Goal: Information Seeking & Learning: Check status

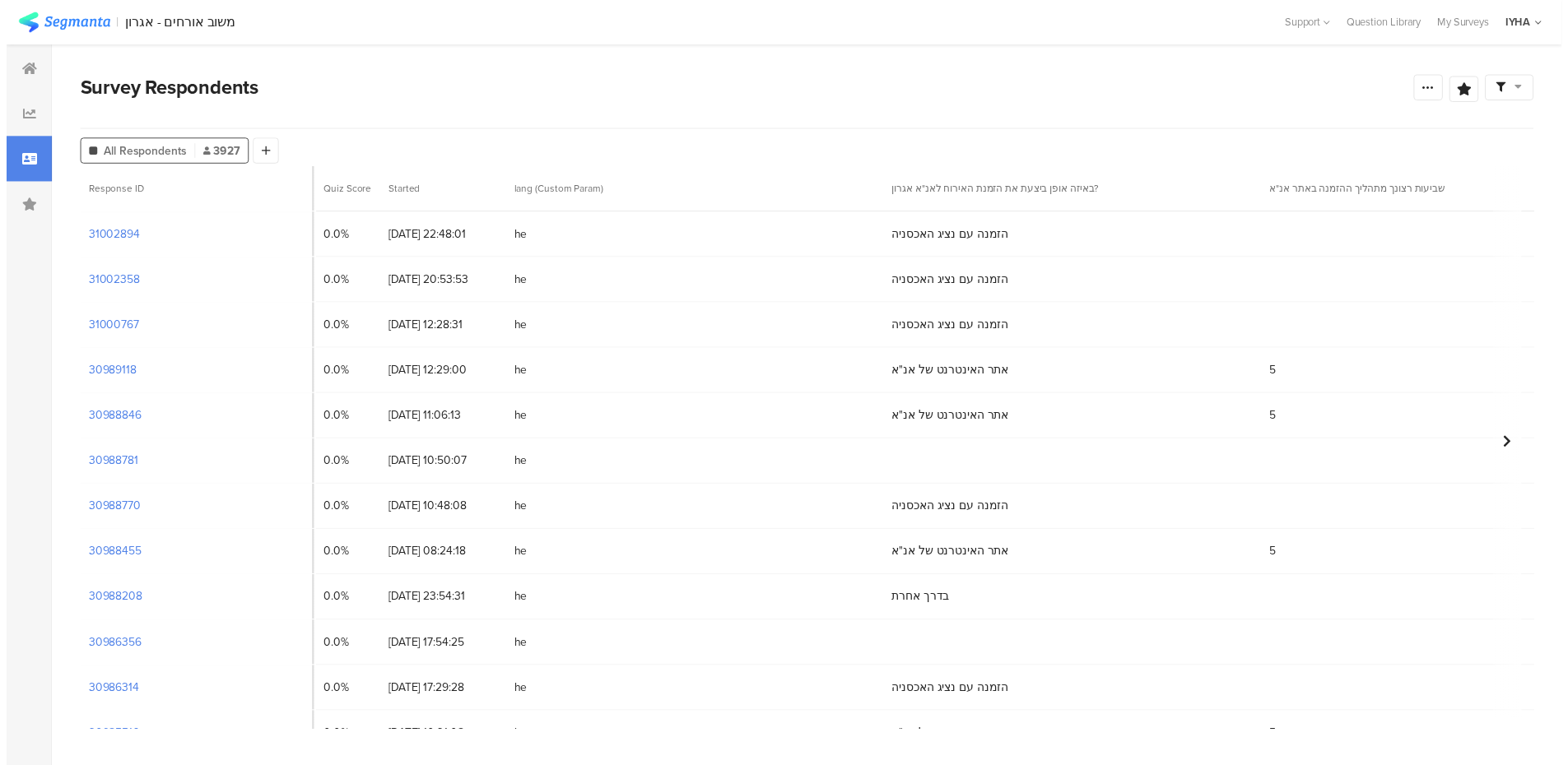
scroll to position [0, 3805]
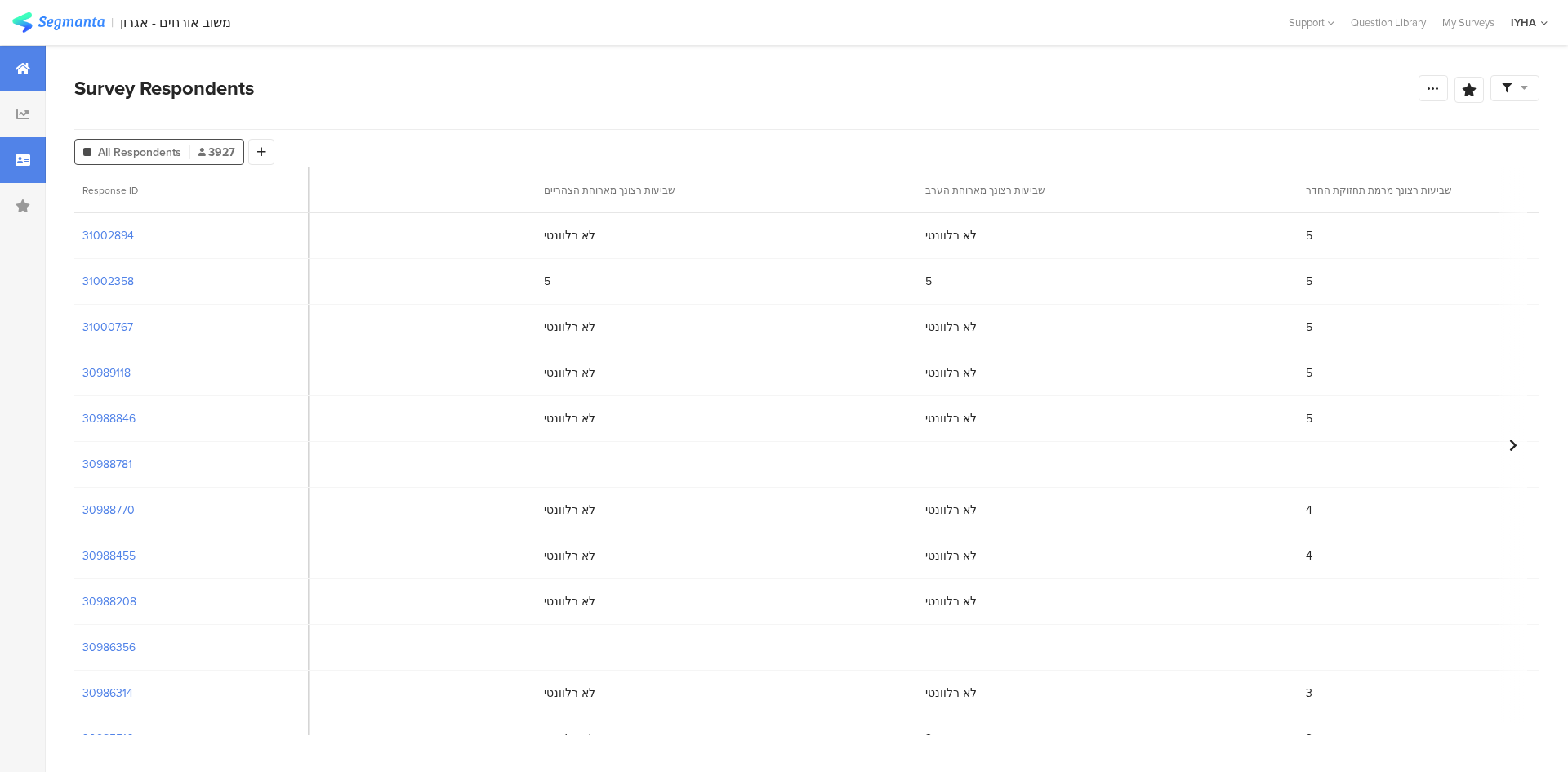
click at [16, 58] on div at bounding box center [23, 69] width 46 height 46
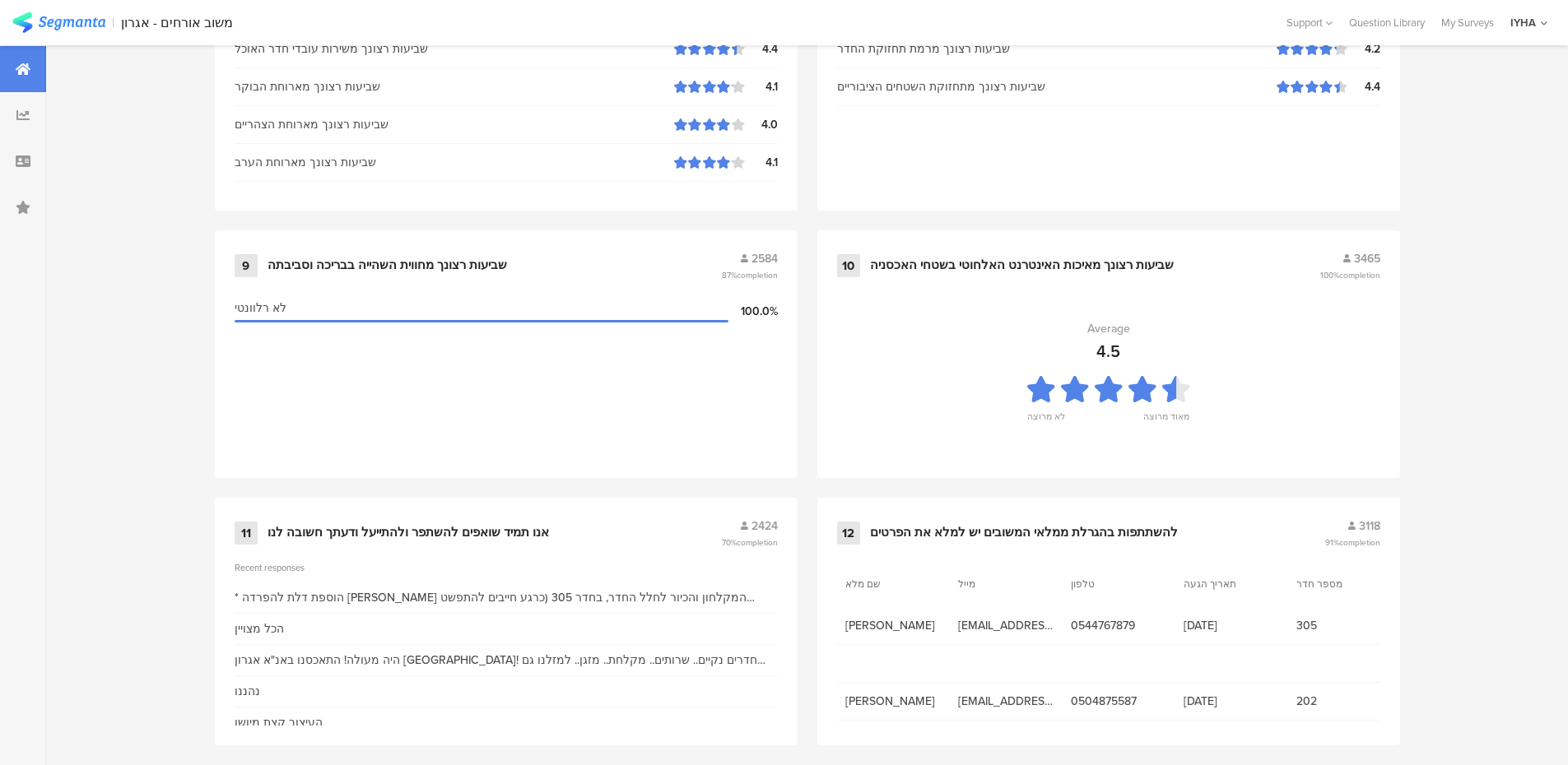
scroll to position [1636, 0]
click at [33, 126] on div at bounding box center [23, 115] width 46 height 46
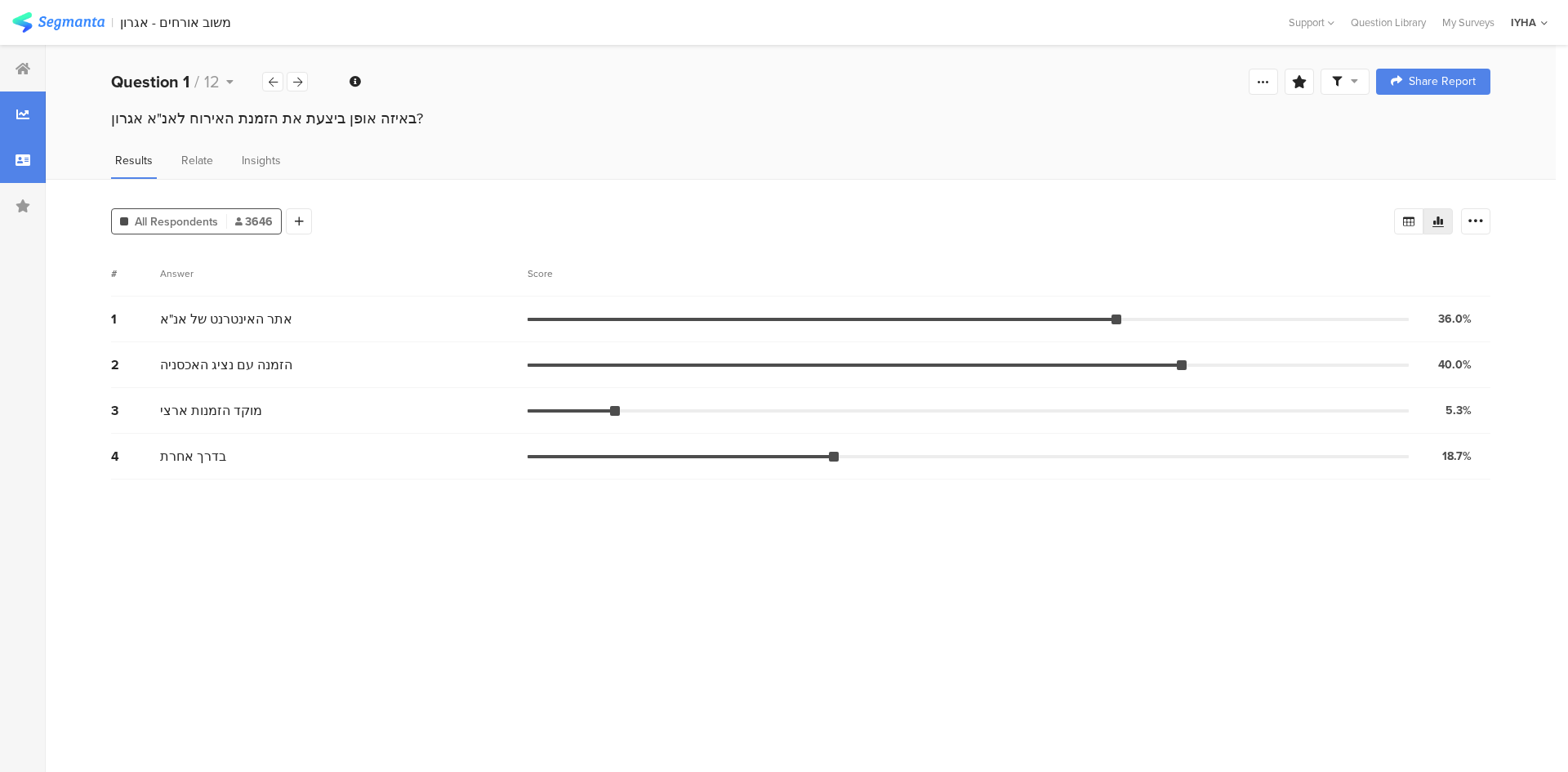
click at [26, 164] on icon at bounding box center [22, 160] width 15 height 13
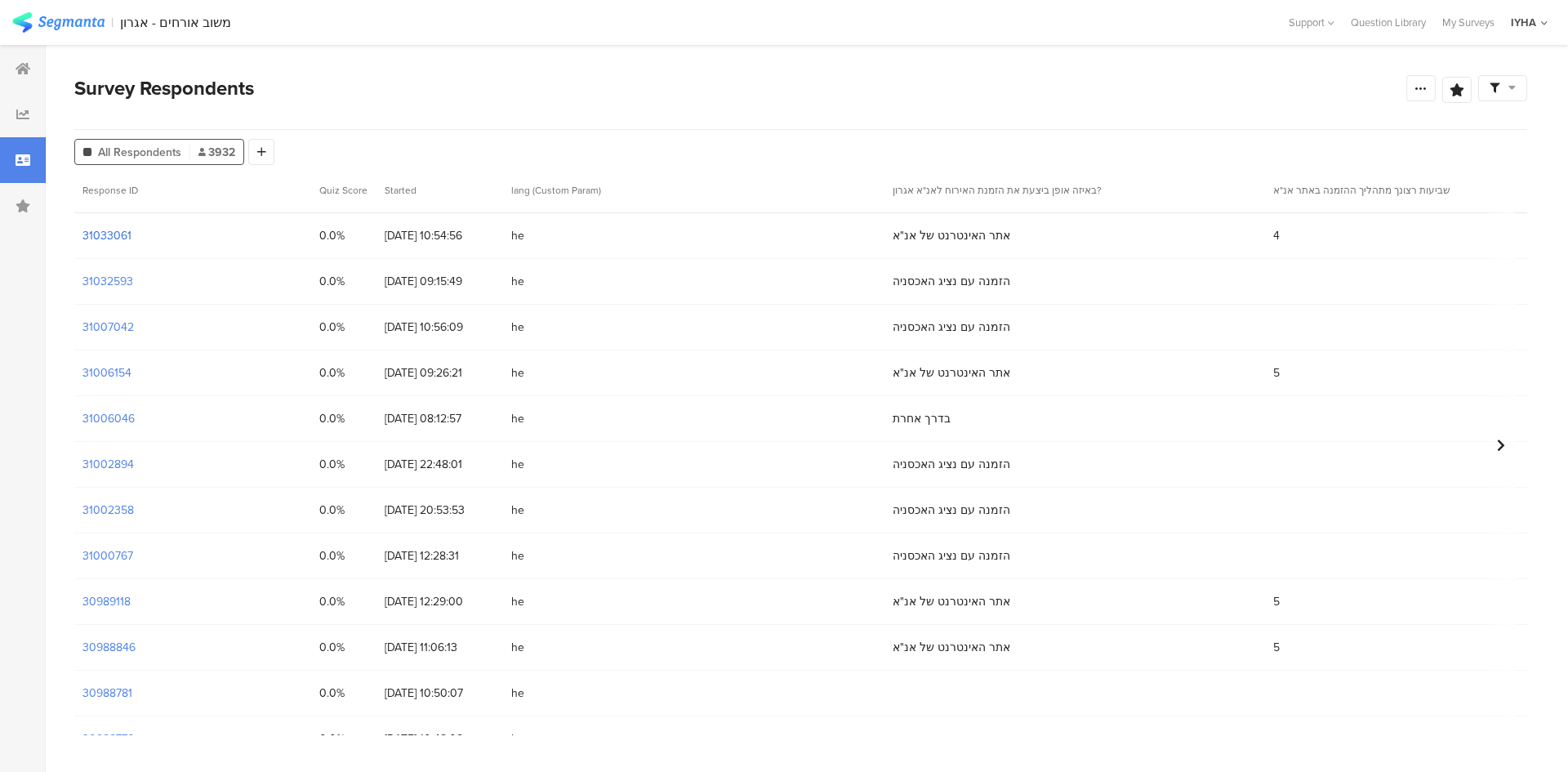
click at [87, 231] on section "31033061" at bounding box center [107, 236] width 49 height 17
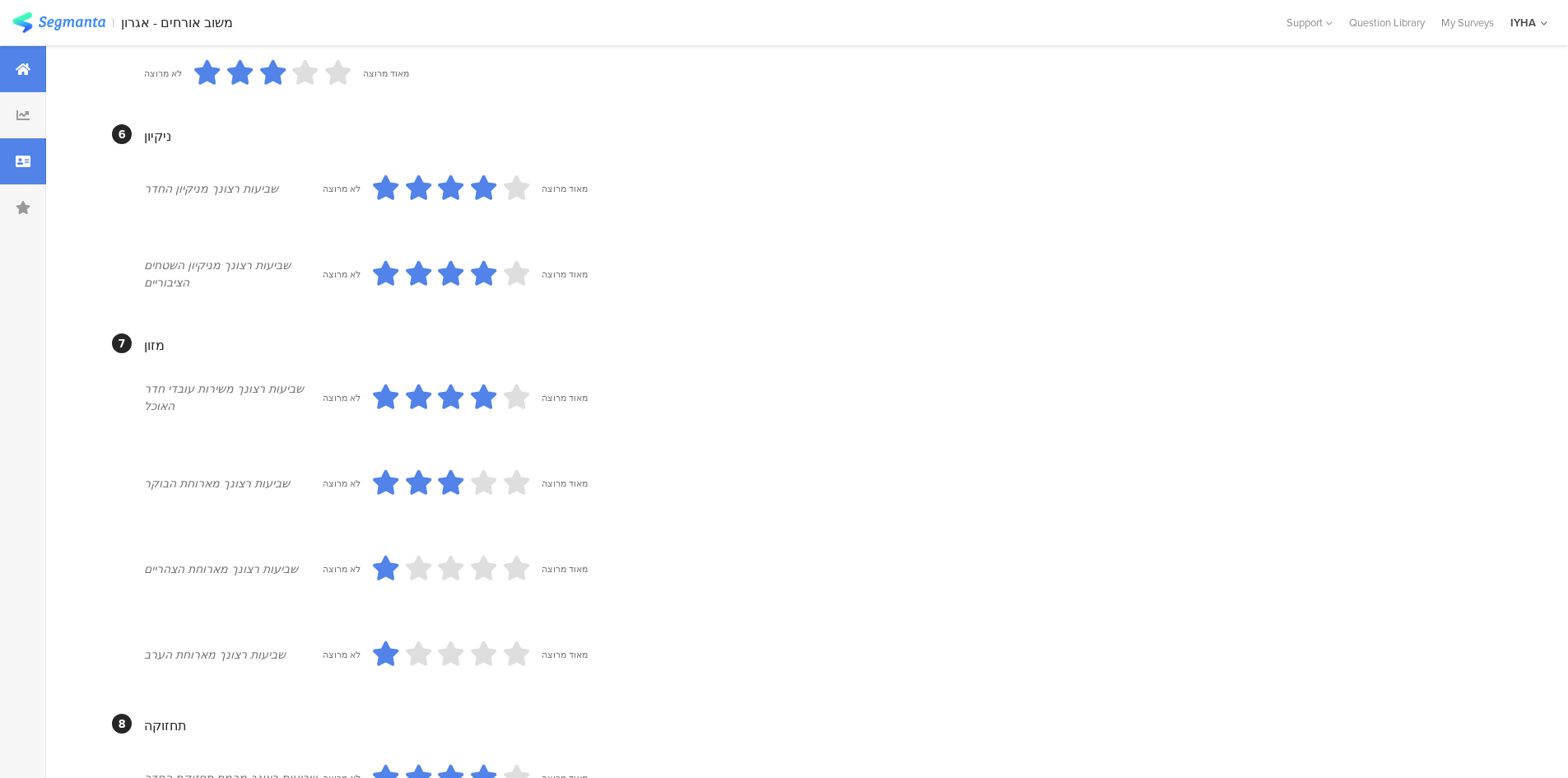
scroll to position [590, 0]
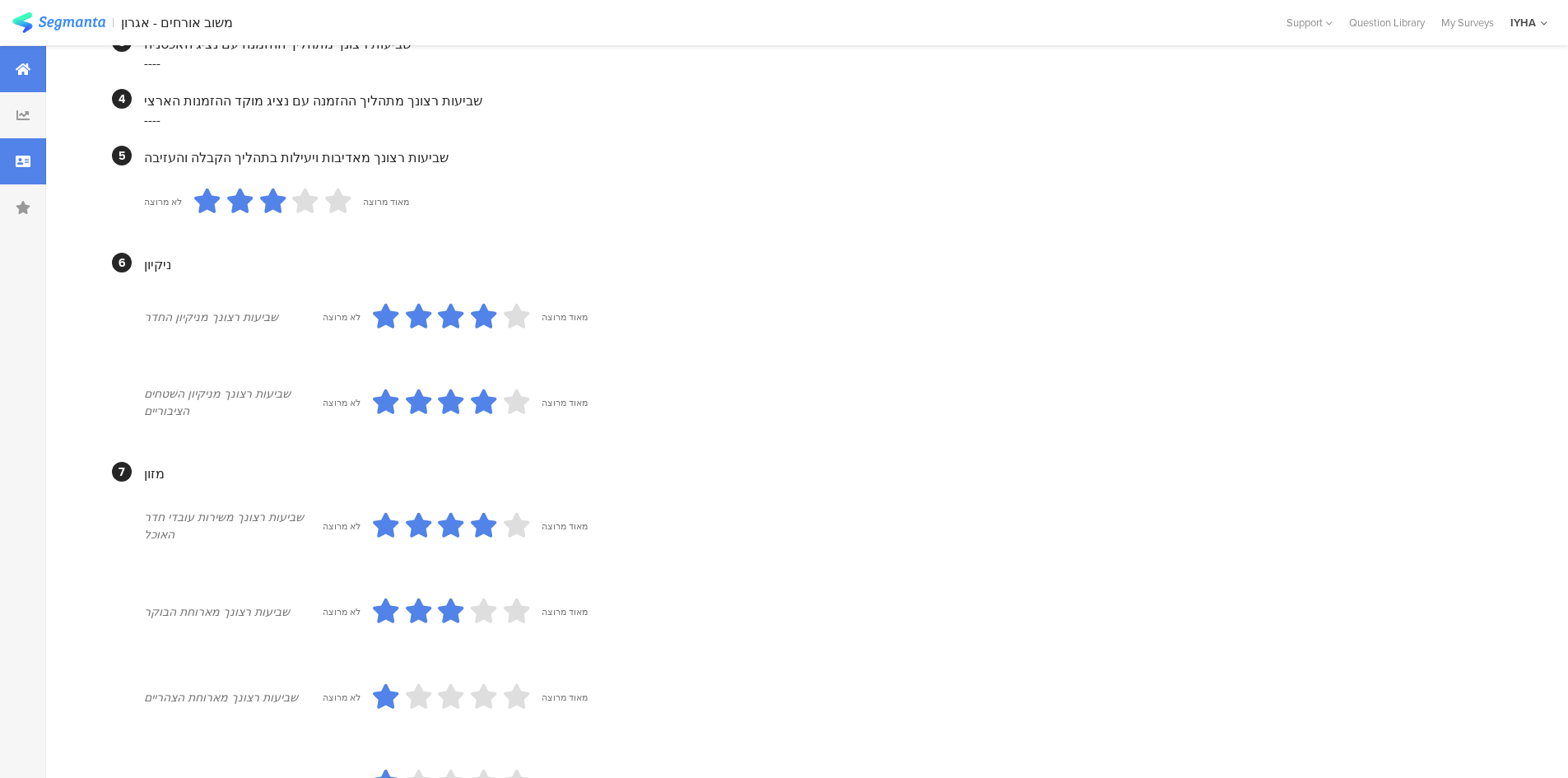
click at [3, 60] on div at bounding box center [23, 70] width 46 height 46
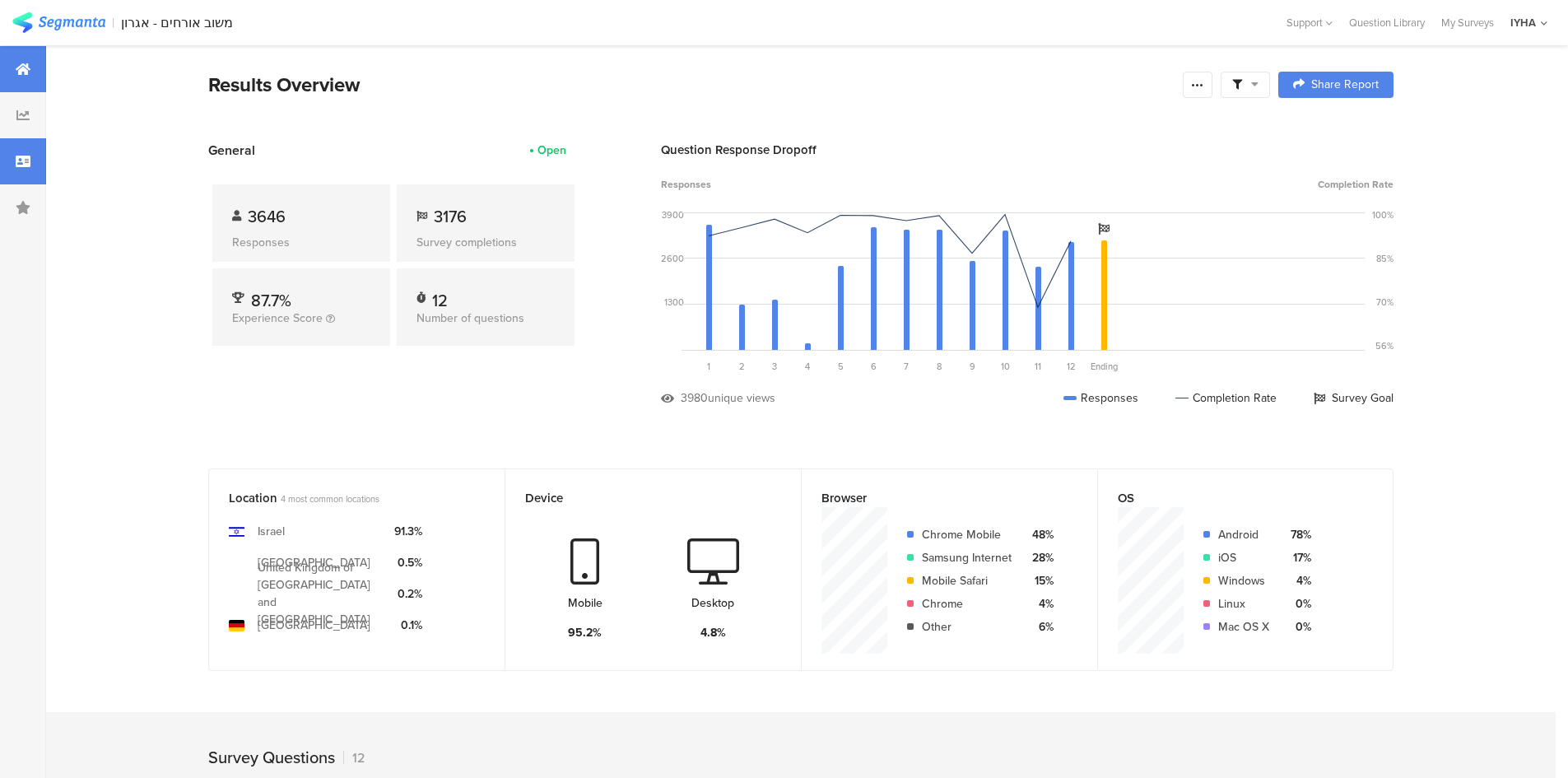
click at [25, 155] on icon at bounding box center [22, 161] width 15 height 13
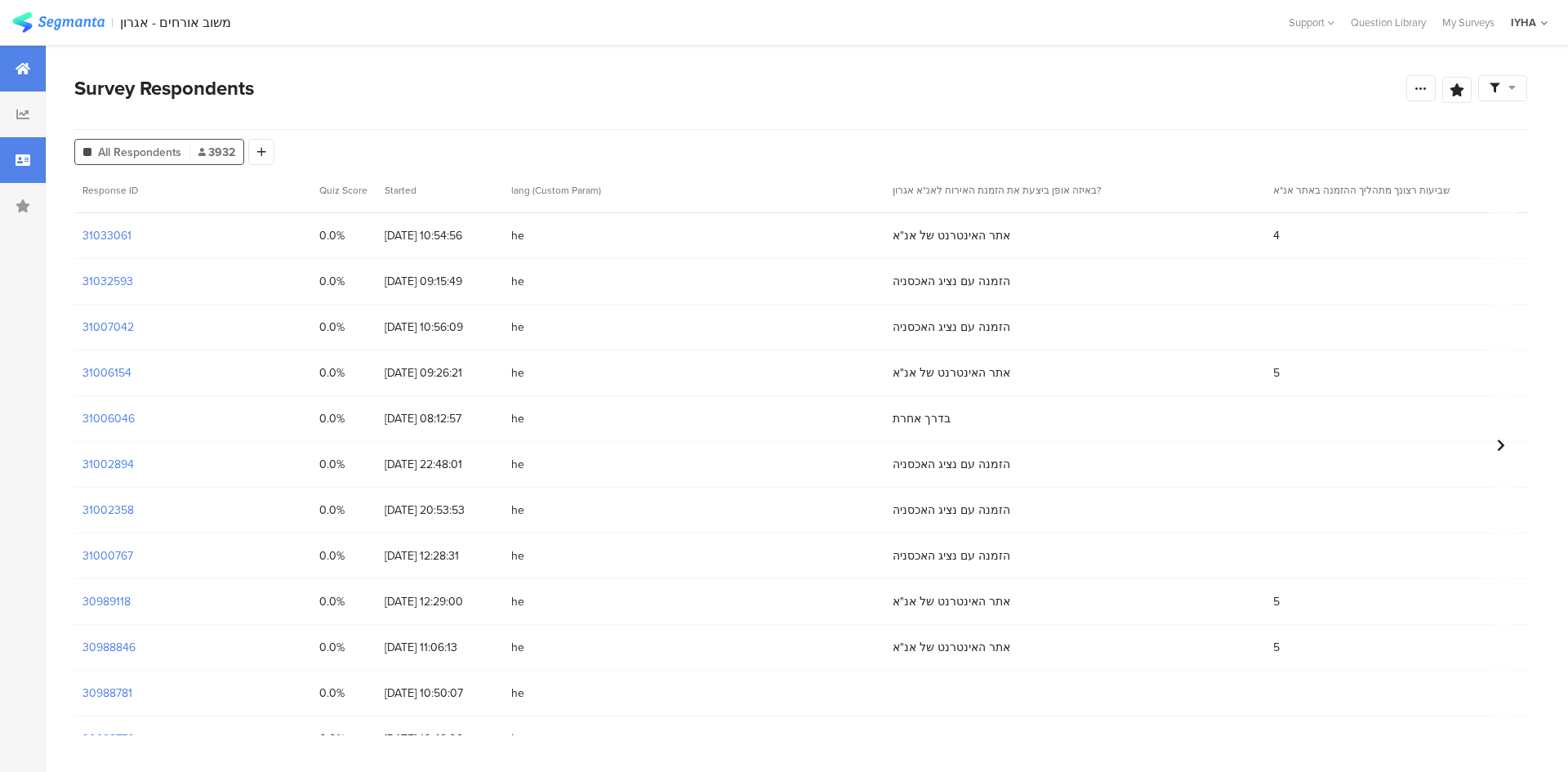
click at [26, 73] on icon at bounding box center [22, 68] width 15 height 13
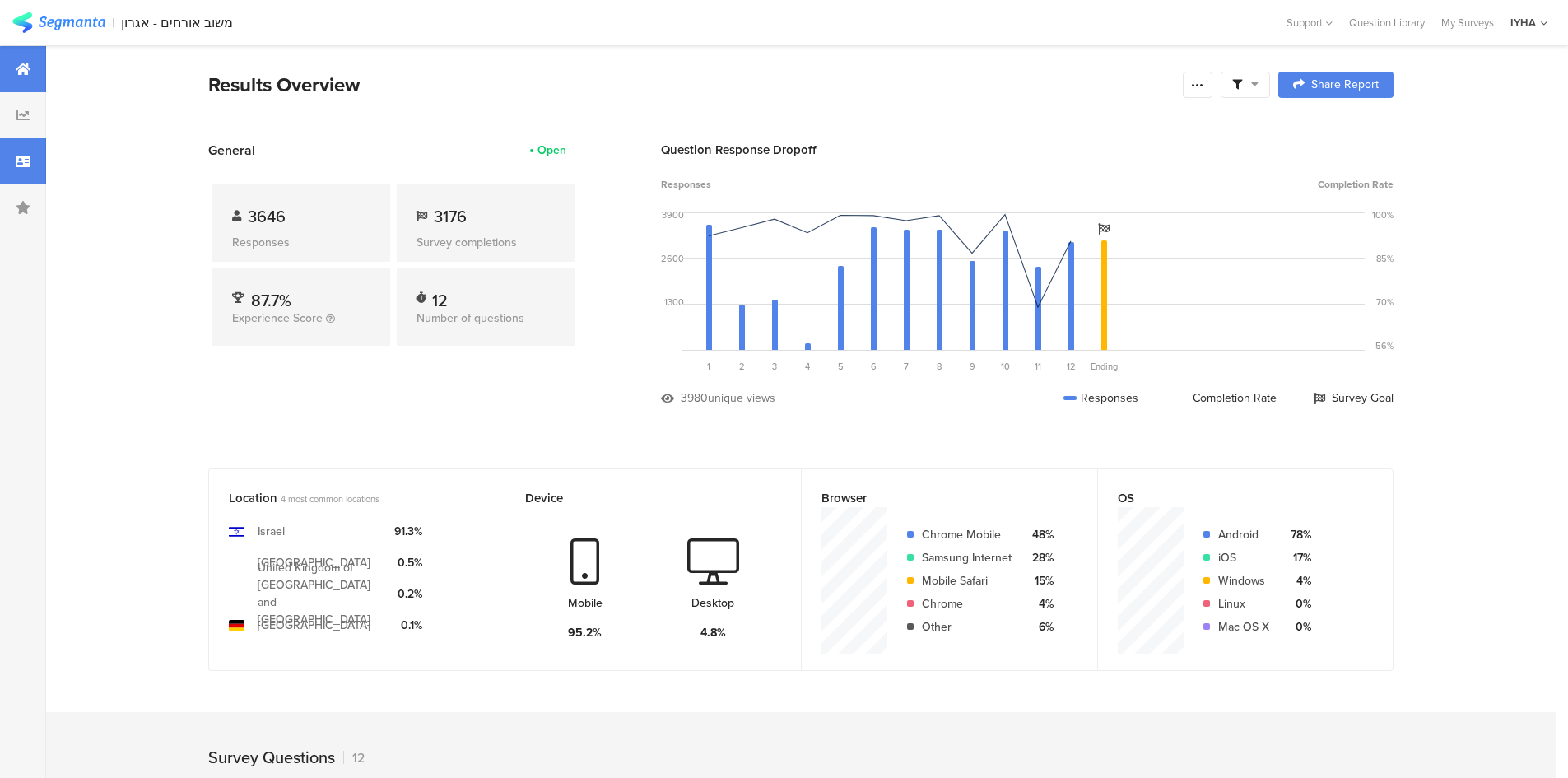
click at [32, 154] on div at bounding box center [23, 162] width 46 height 46
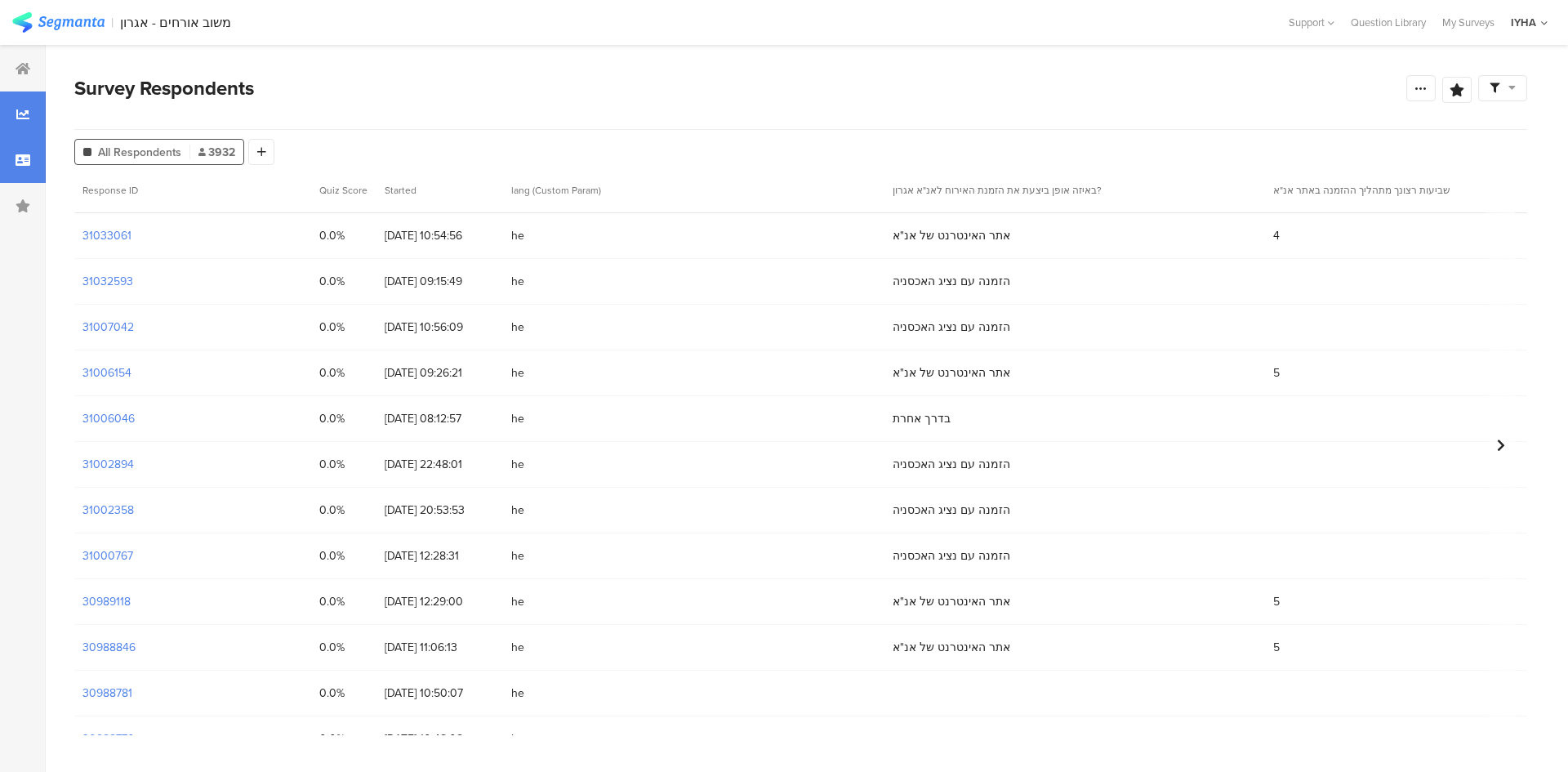
click at [5, 107] on div at bounding box center [23, 114] width 46 height 46
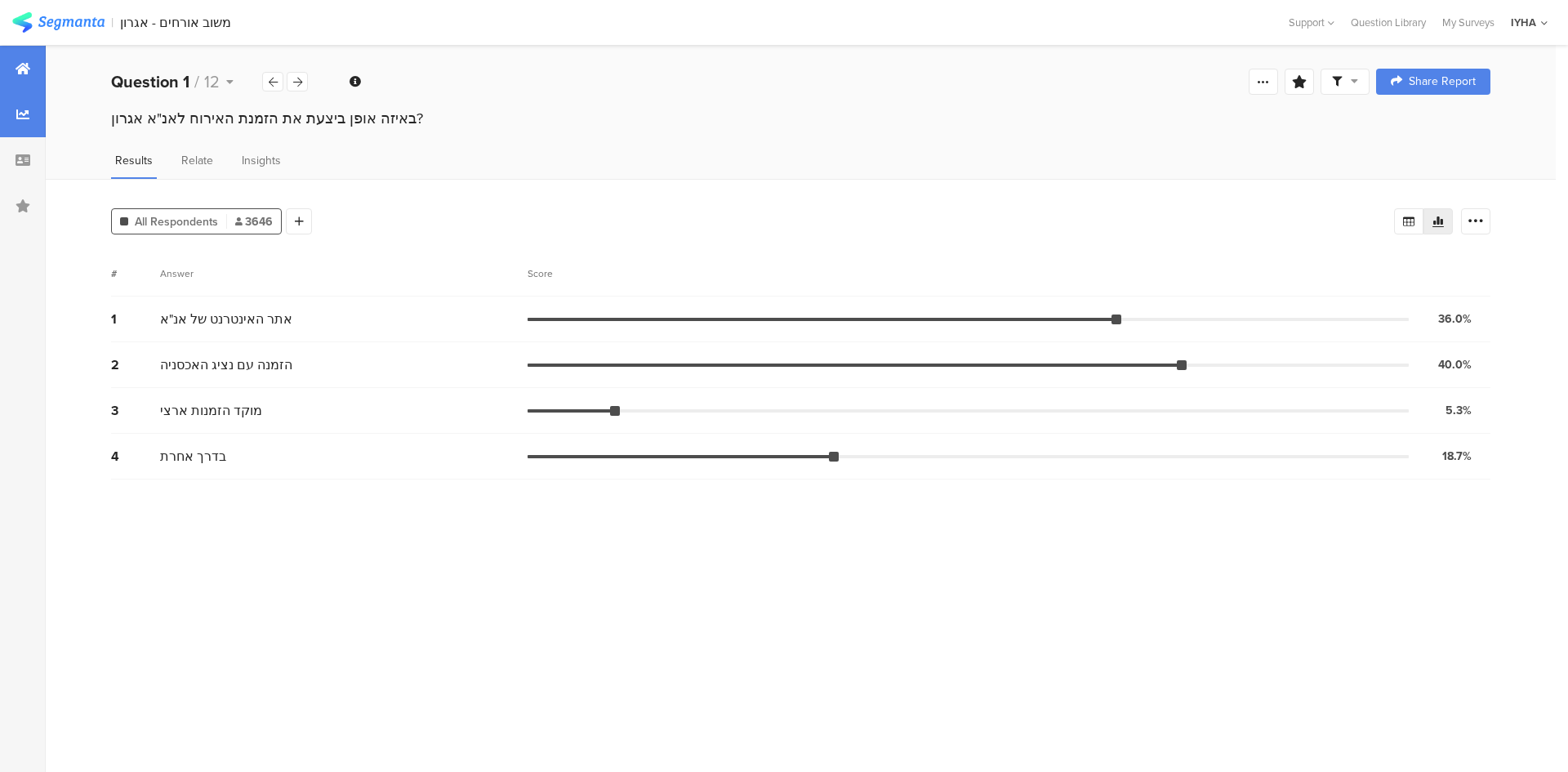
click at [2, 56] on div at bounding box center [23, 69] width 46 height 46
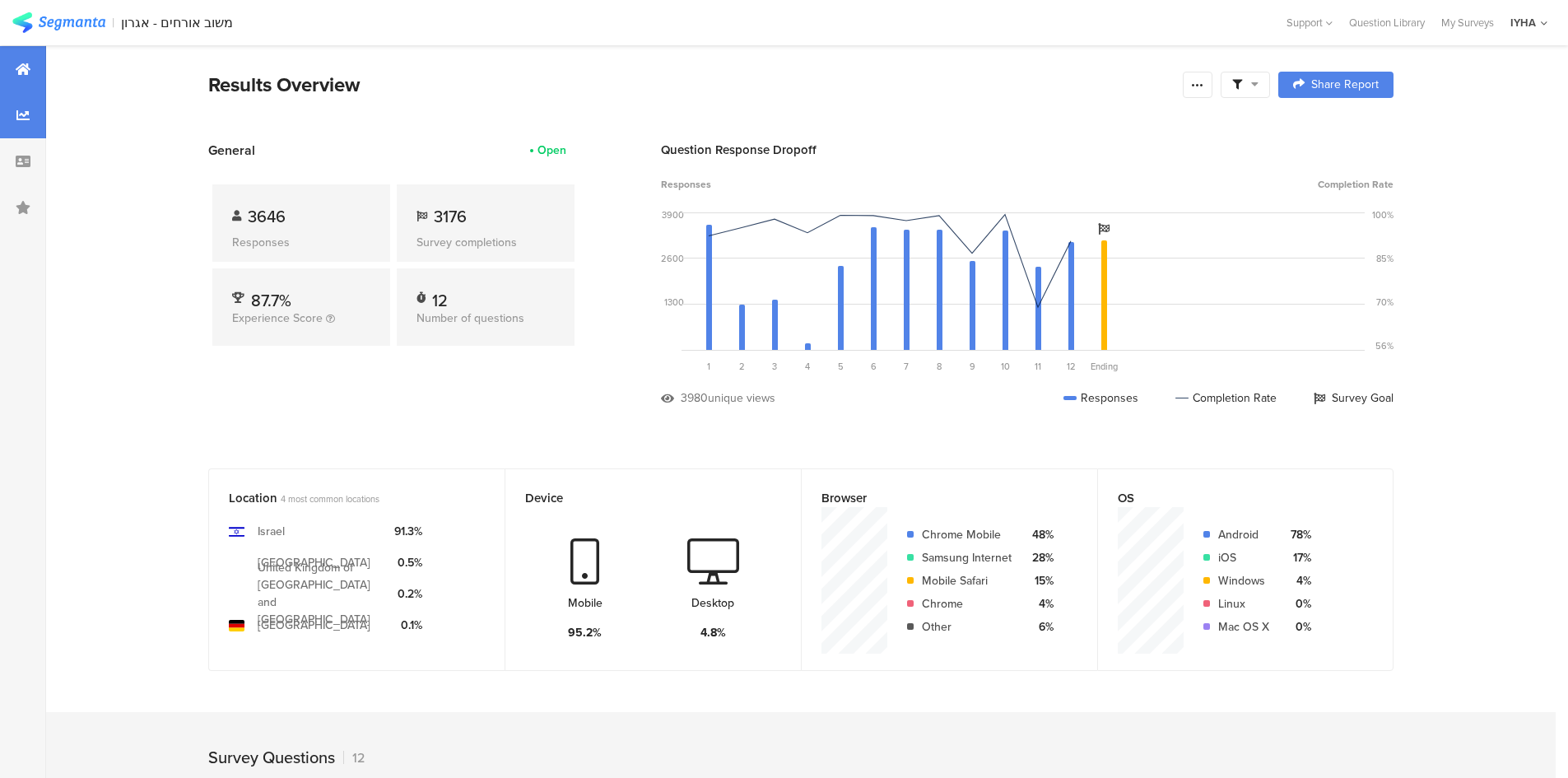
click at [24, 126] on div at bounding box center [23, 115] width 46 height 46
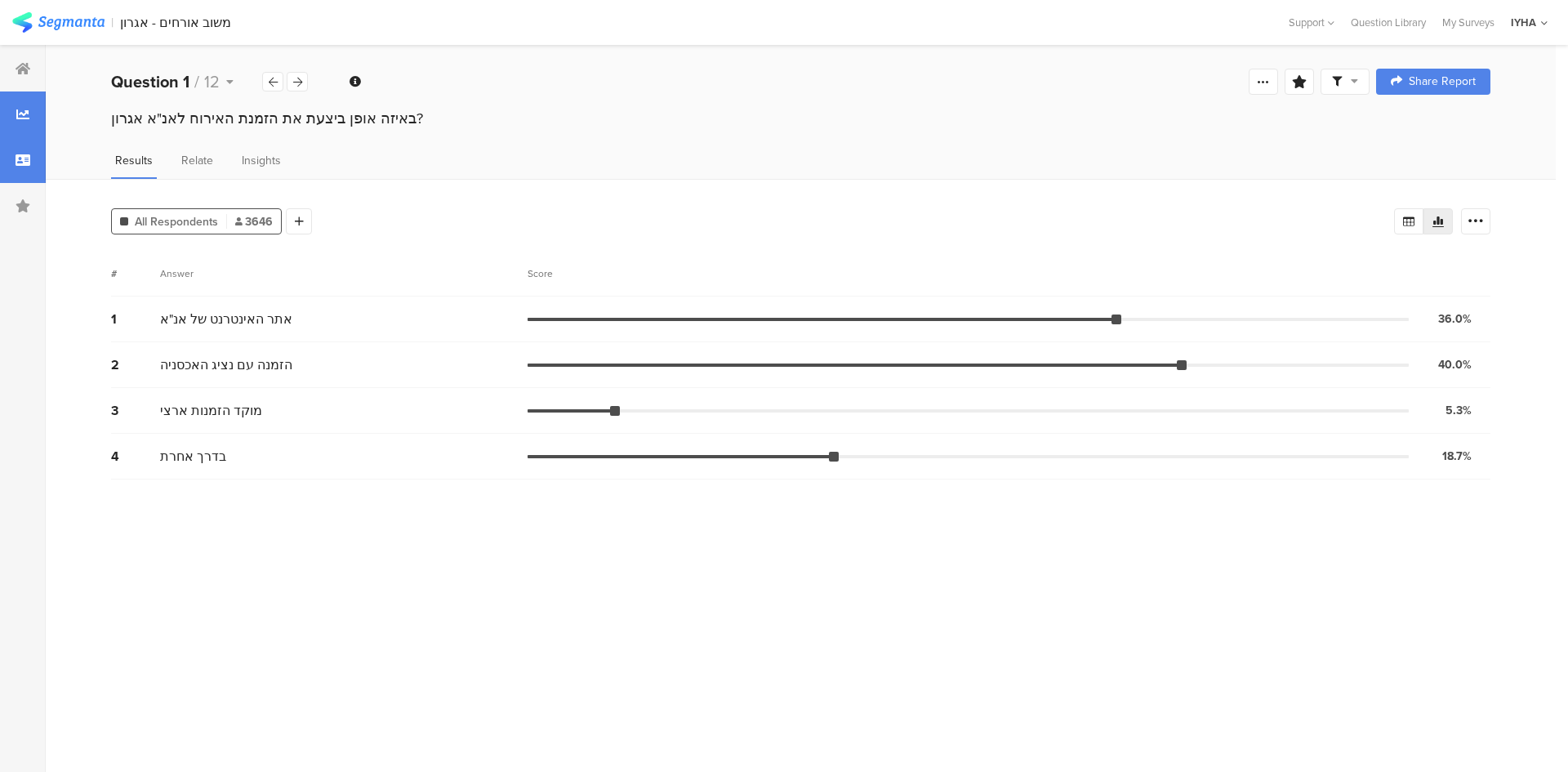
click at [26, 142] on div at bounding box center [23, 161] width 46 height 46
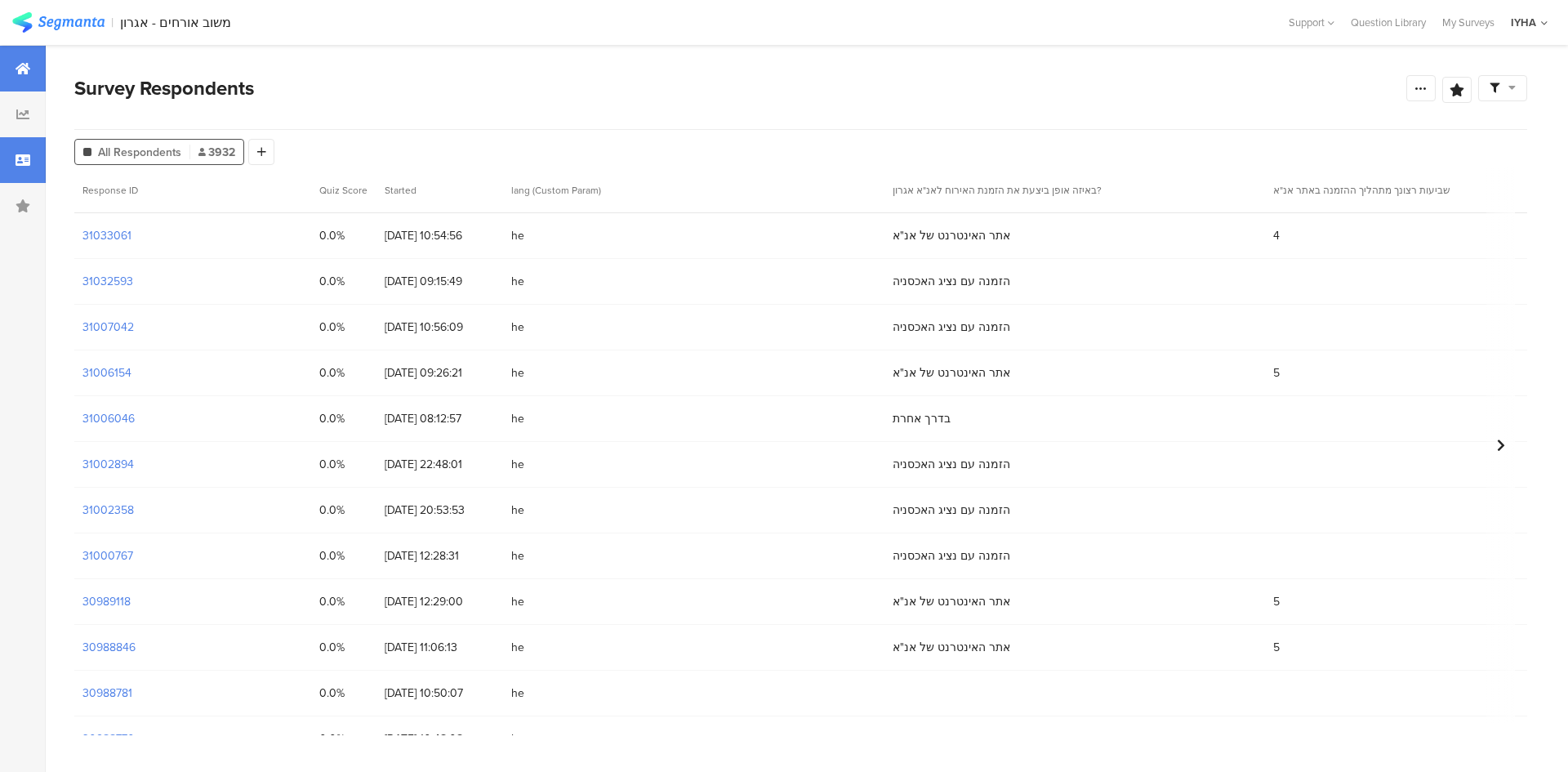
click at [18, 67] on icon at bounding box center [22, 68] width 15 height 13
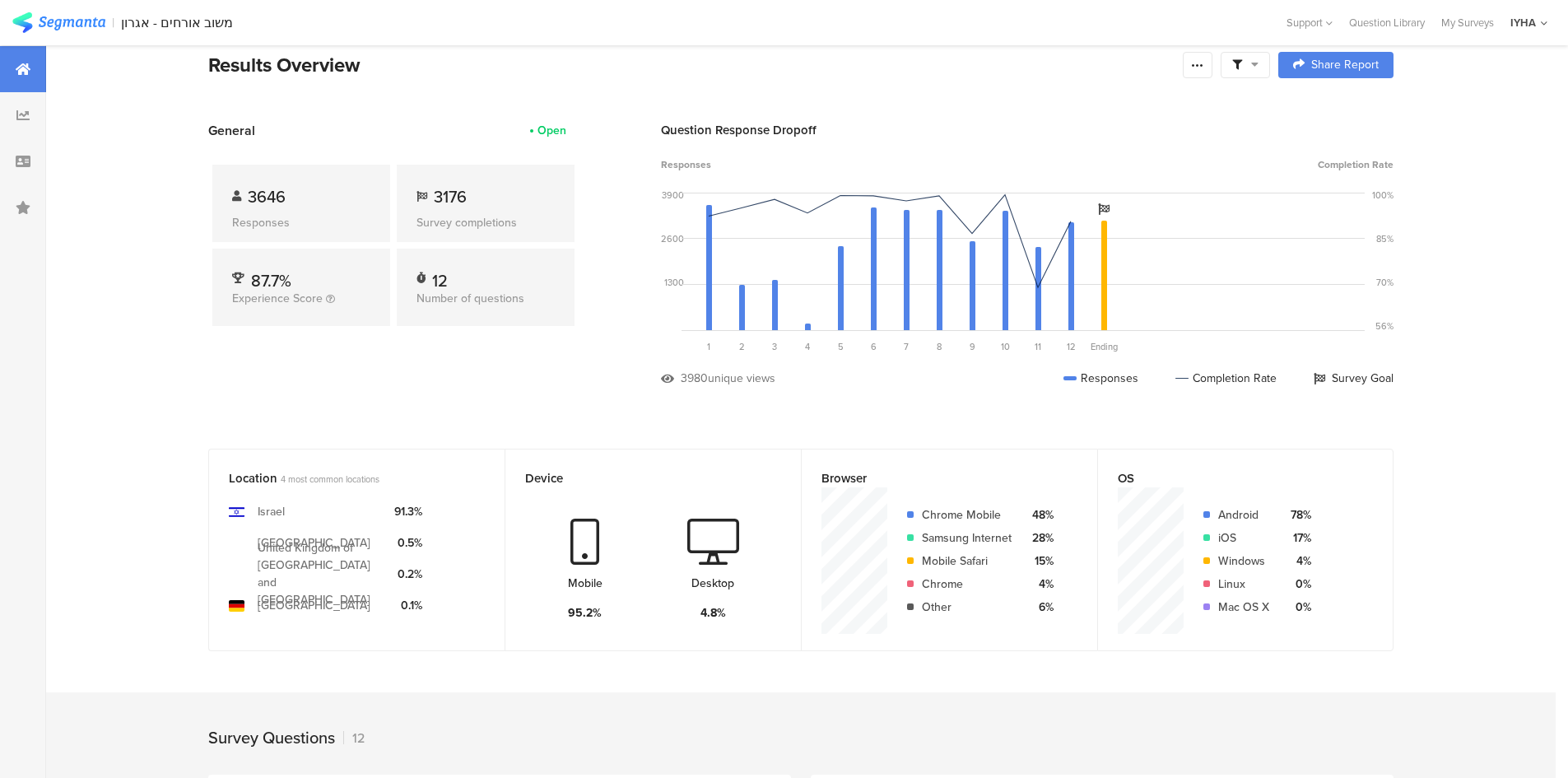
scroll to position [19, 0]
